Goal: Task Accomplishment & Management: Use online tool/utility

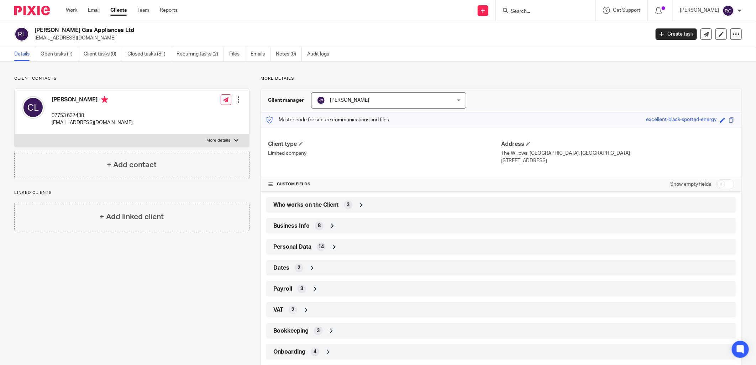
click at [542, 14] on input "Search" at bounding box center [542, 12] width 64 height 6
type input "corpora"
click at [542, 30] on link at bounding box center [585, 30] width 153 height 16
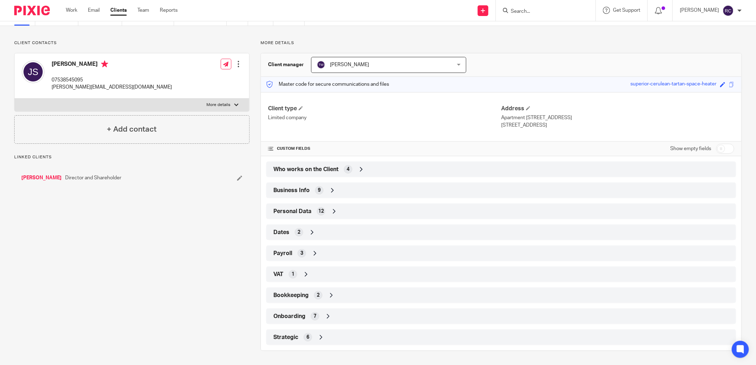
click at [306, 317] on div "Onboarding 7" at bounding box center [501, 316] width 459 height 12
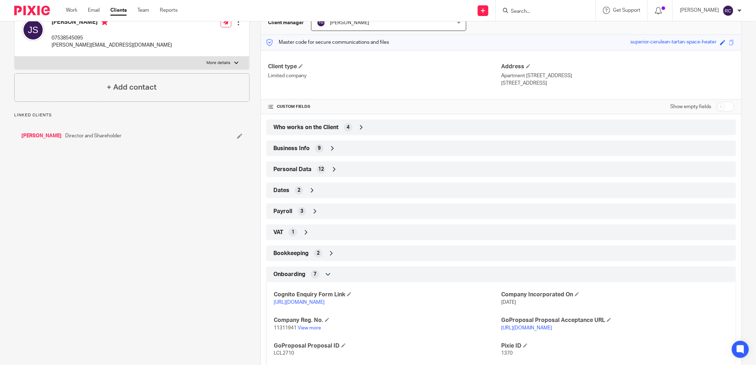
scroll to position [145, 0]
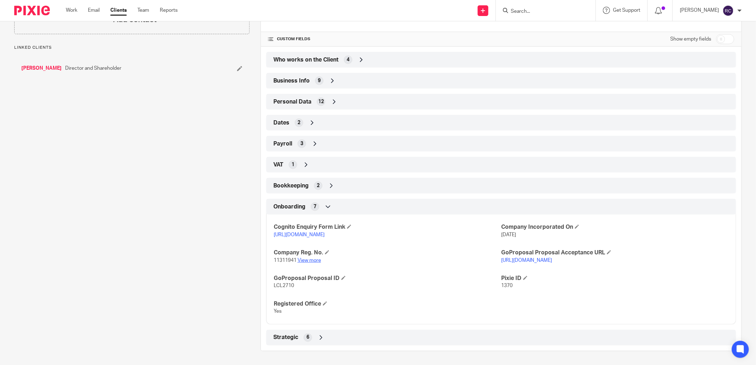
click at [307, 261] on link "View more" at bounding box center [309, 260] width 23 height 5
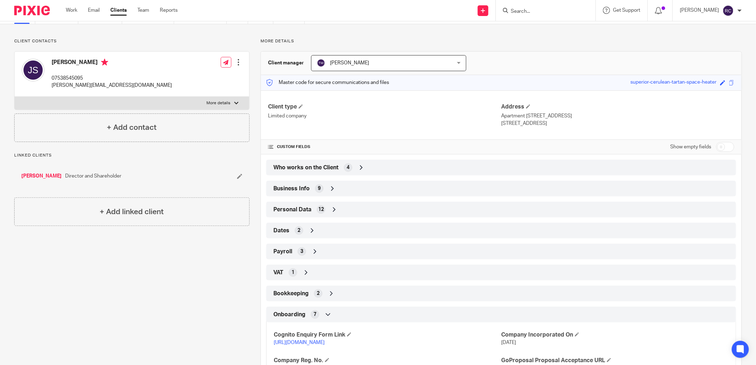
scroll to position [0, 0]
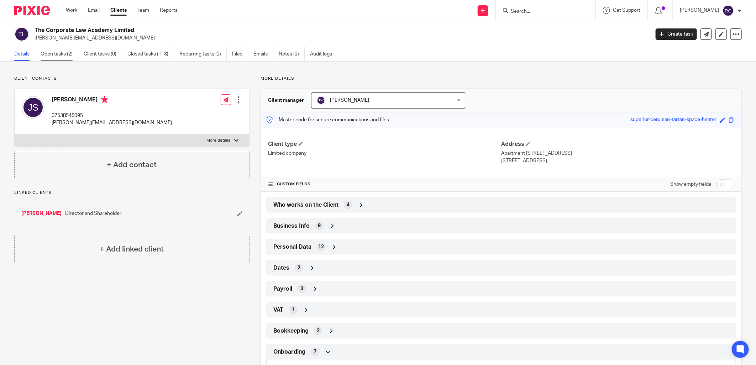
click at [54, 55] on link "Open tasks (2)" at bounding box center [60, 54] width 38 height 14
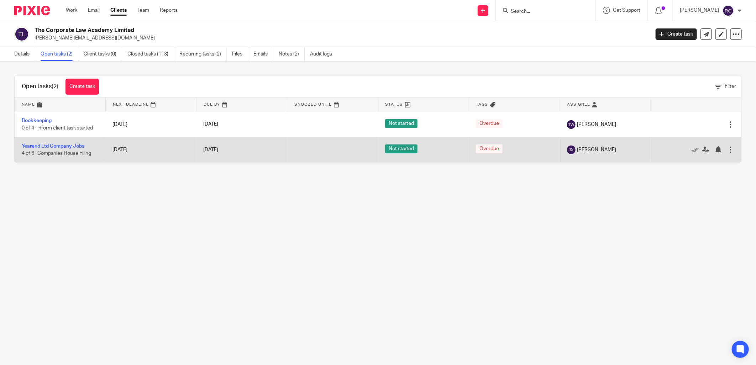
click at [57, 151] on td "Yearend Ltd Company Jobs 4 of 6 · Companies House Filing" at bounding box center [60, 149] width 91 height 25
click at [53, 145] on link "Yearend Ltd Company Jobs" at bounding box center [53, 146] width 63 height 5
